Goal: Obtain resource: Download file/media

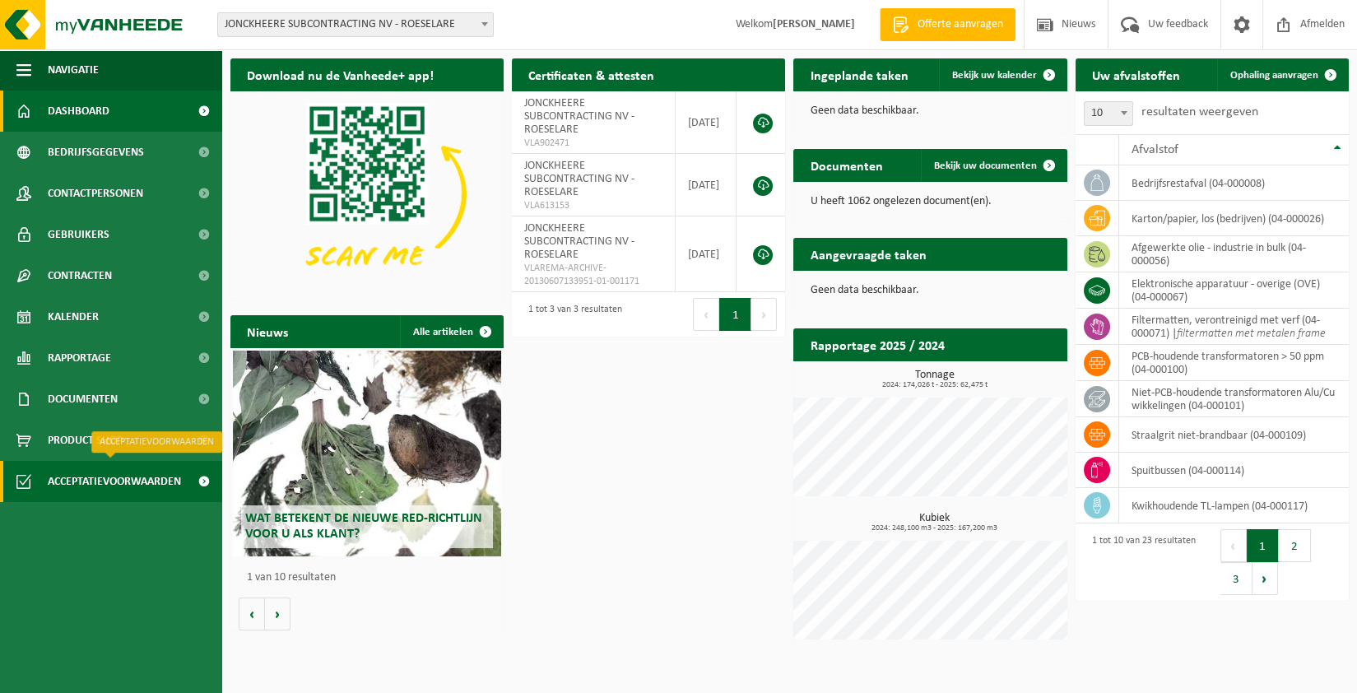
click at [147, 470] on span "Acceptatievoorwaarden" at bounding box center [114, 481] width 133 height 41
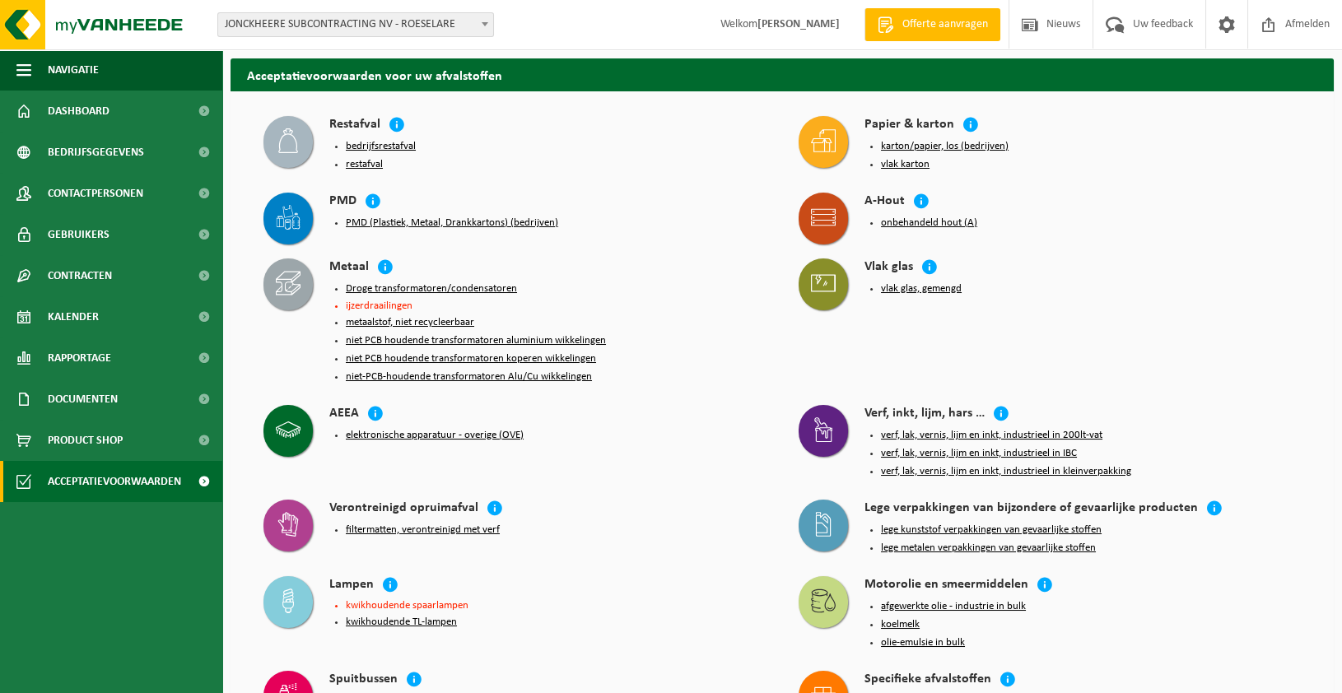
click at [354, 224] on button "PMD (Plastiek, Metaal, Drankkartons) (bedrijven)" at bounding box center [452, 222] width 212 height 13
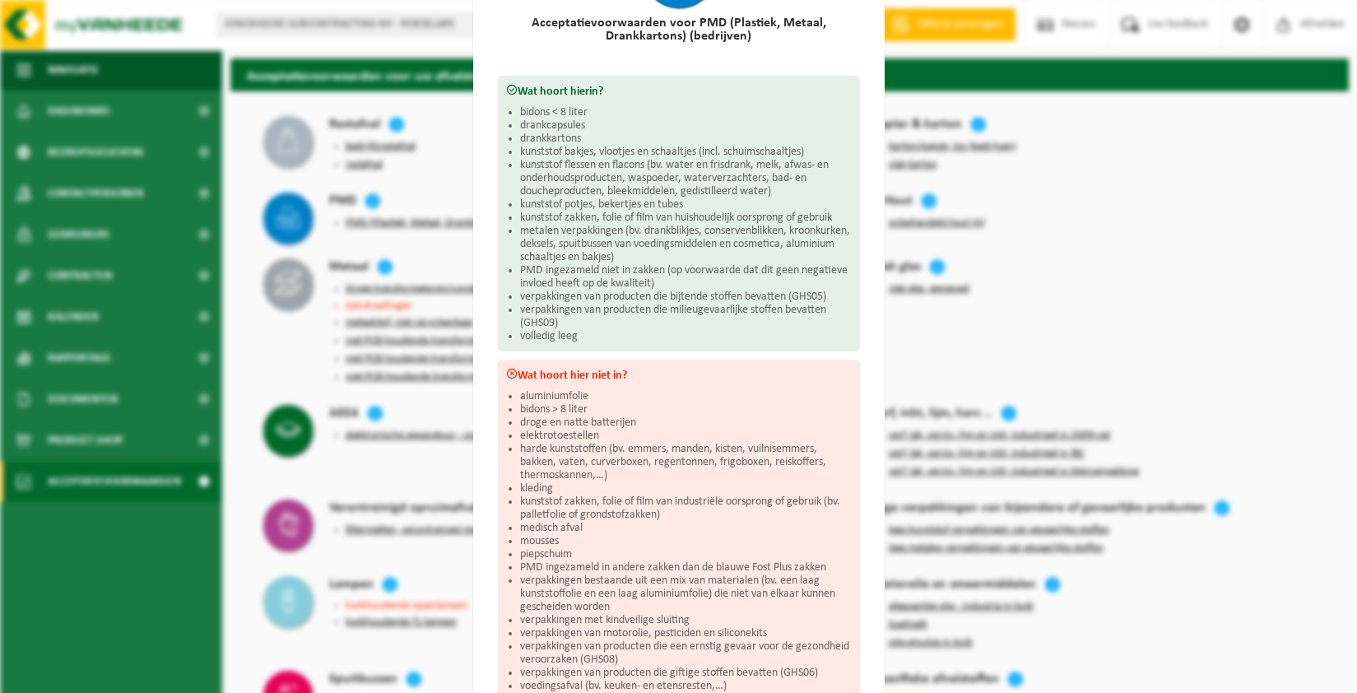
scroll to position [247, 0]
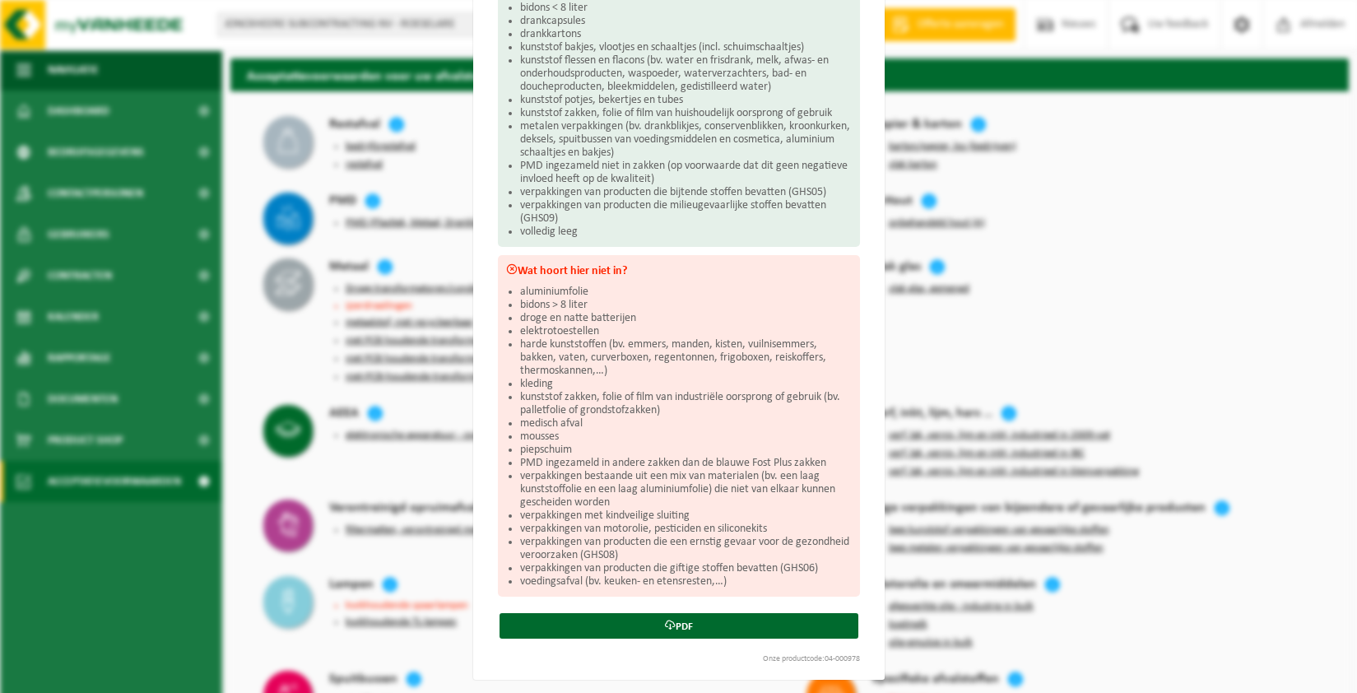
click at [478, 381] on div "Acceptatievoorwaarden voor PMD (Plastiek, Metaal, Drankkartons) (bedrijven) Wat…" at bounding box center [679, 240] width 412 height 877
click at [588, 624] on link "PDF" at bounding box center [679, 626] width 359 height 26
